Goal: Information Seeking & Learning: Learn about a topic

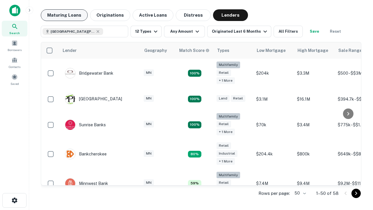
click at [64, 15] on button "Maturing Loans" at bounding box center [64, 15] width 47 height 12
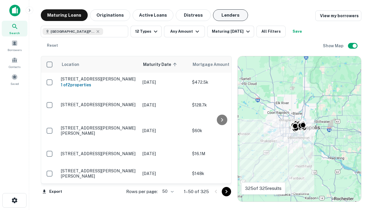
click at [230, 15] on button "Lenders" at bounding box center [230, 15] width 35 height 12
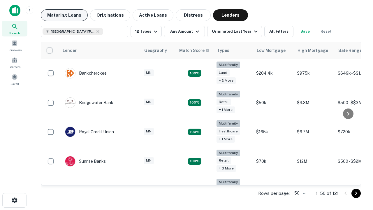
click at [64, 15] on button "Maturing Loans" at bounding box center [64, 15] width 47 height 12
